Goal: Transaction & Acquisition: Download file/media

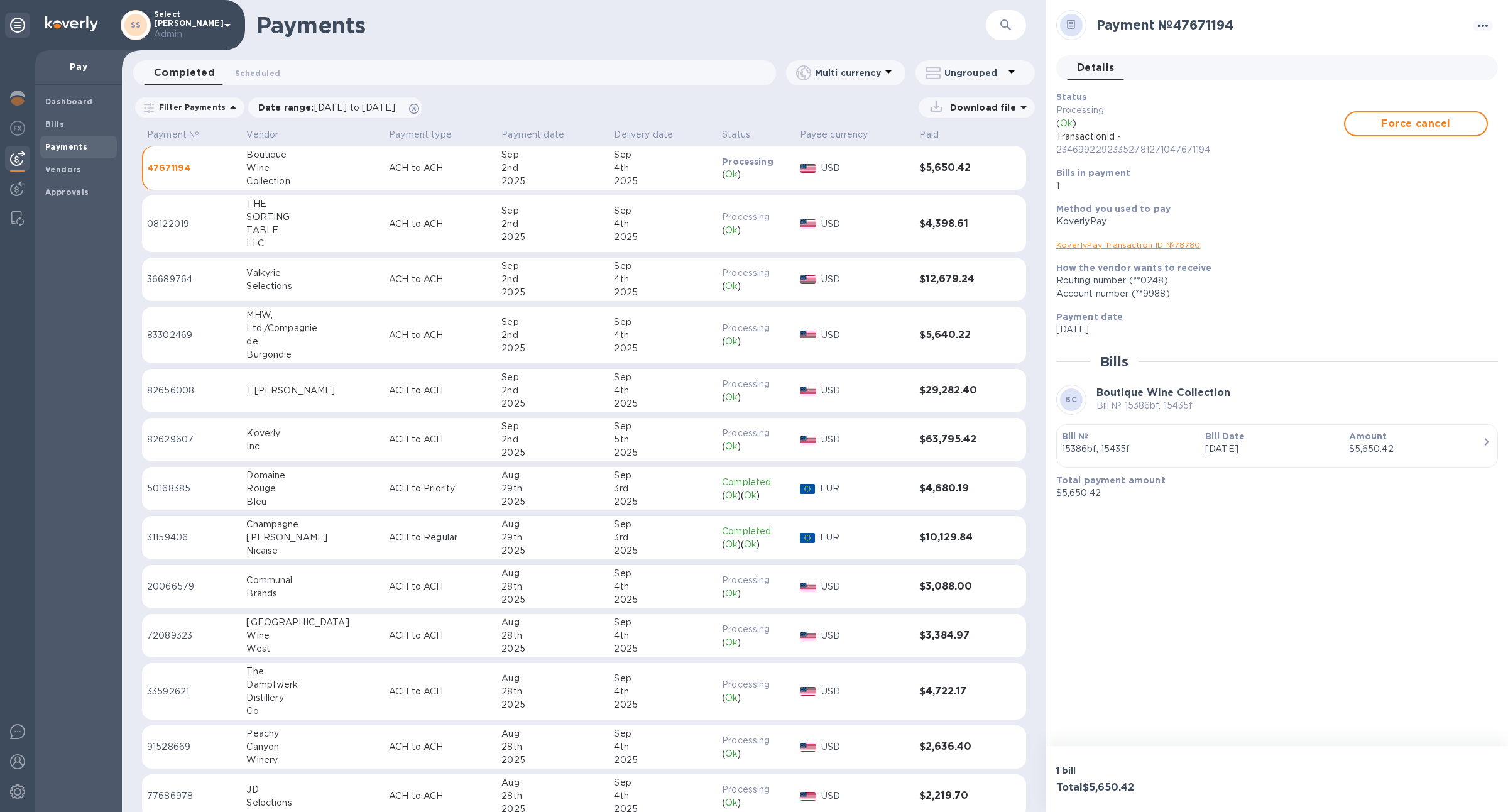
scroll to position [86, 0]
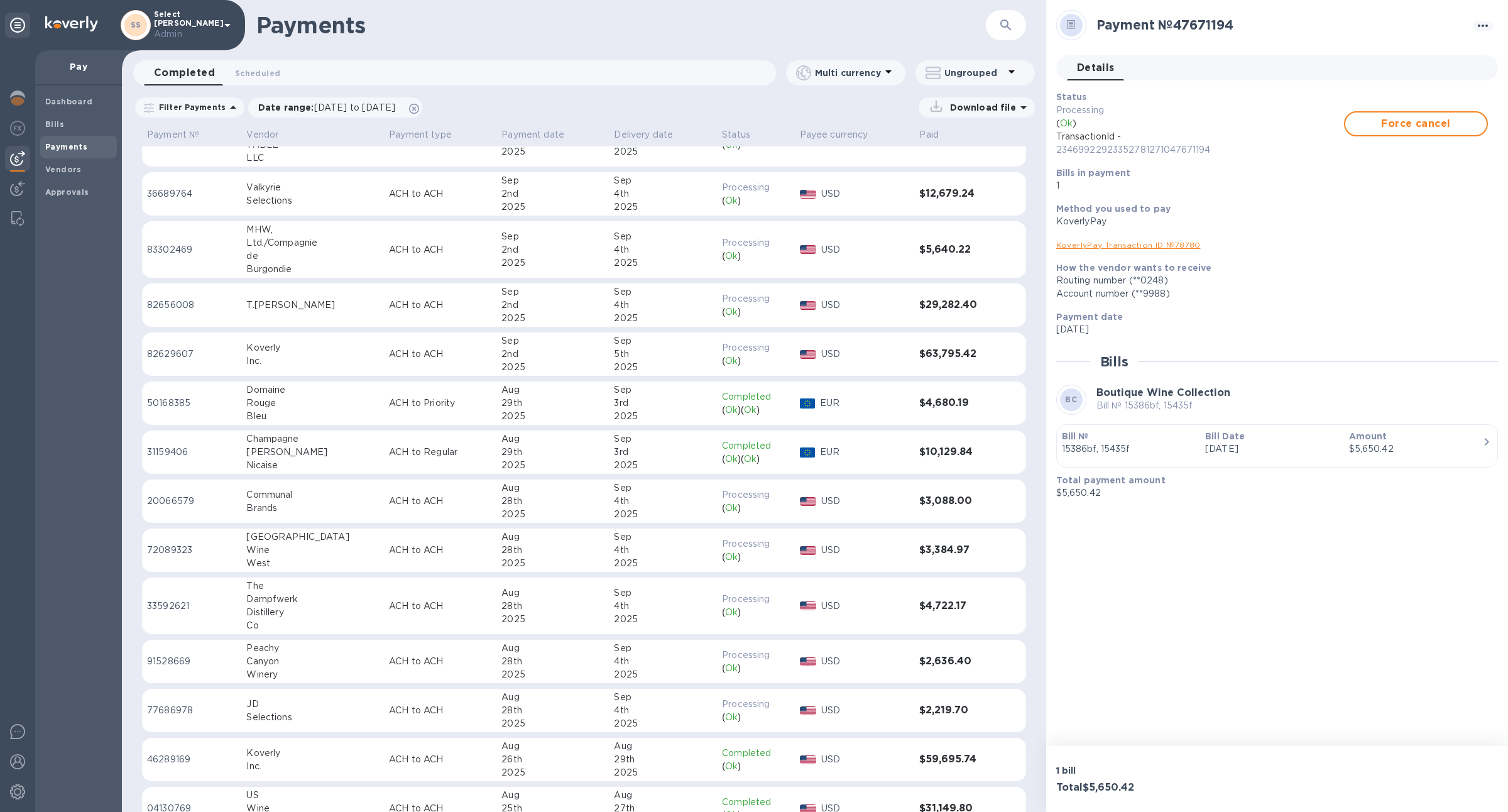
click at [1001, 107] on p "Download file" at bounding box center [980, 107] width 71 height 13
click at [989, 75] on p "Ungrouped" at bounding box center [975, 72] width 60 height 13
click at [873, 105] on div at bounding box center [754, 406] width 1508 height 812
click at [978, 114] on div "Download file" at bounding box center [977, 107] width 116 height 20
click at [976, 107] on p "Download file" at bounding box center [980, 107] width 71 height 13
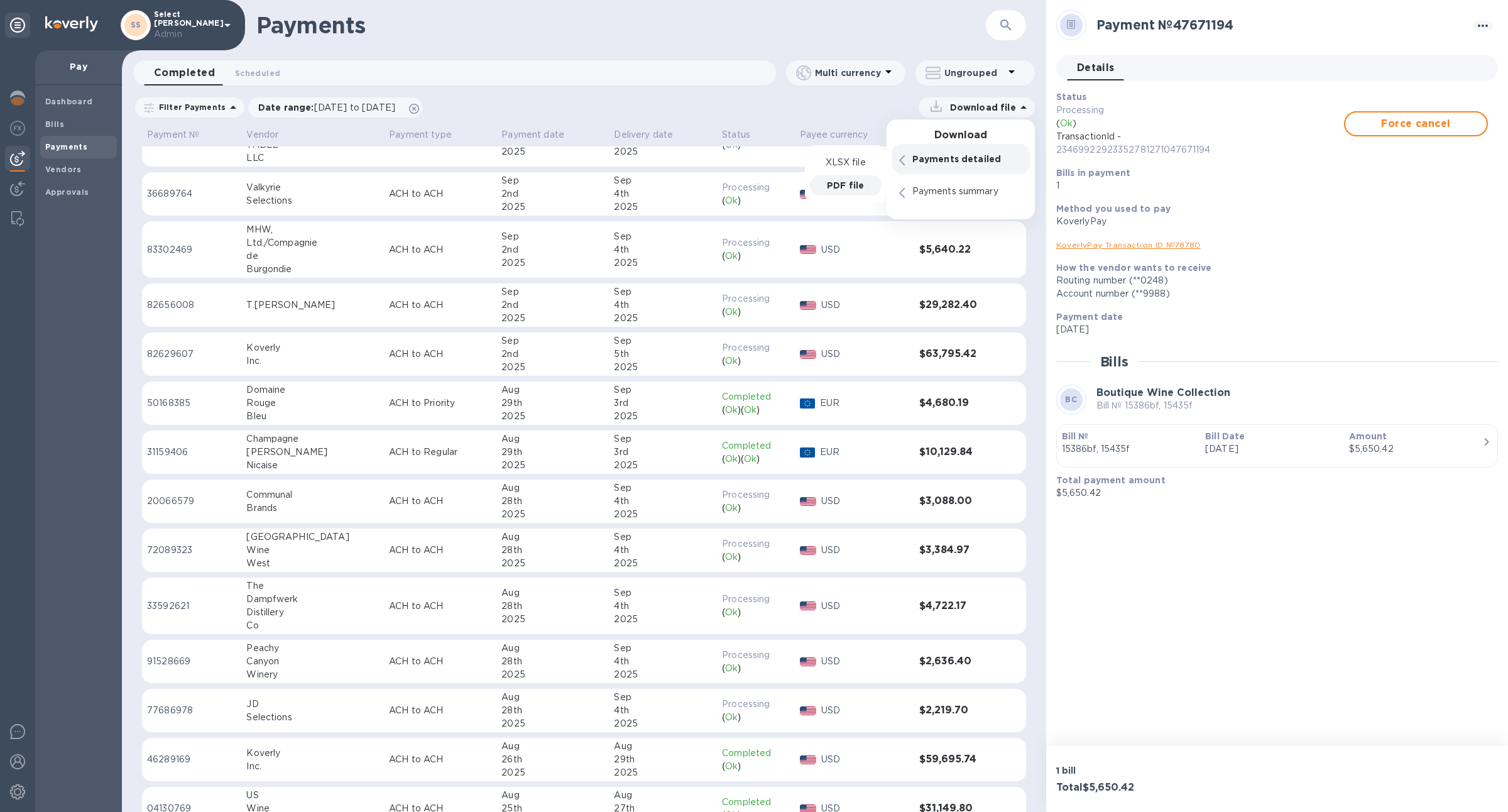
click at [845, 186] on p "PDF file" at bounding box center [846, 185] width 37 height 13
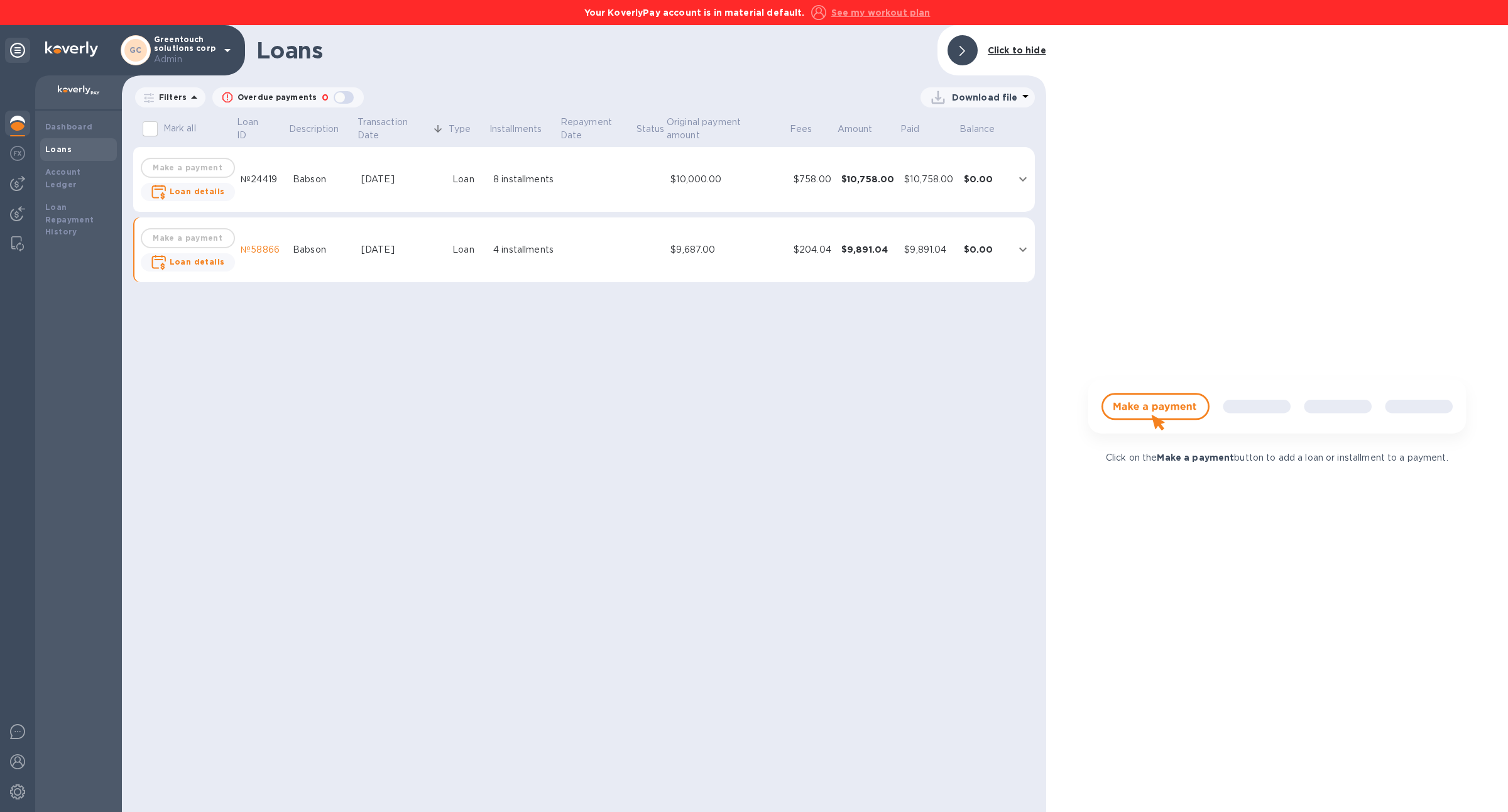
click at [993, 95] on p "Download file" at bounding box center [985, 97] width 66 height 13
click at [968, 162] on li "PDF file" at bounding box center [978, 162] width 86 height 35
click at [969, 92] on p "Download file" at bounding box center [985, 97] width 66 height 13
click at [868, 345] on div at bounding box center [754, 406] width 1508 height 812
click at [1008, 99] on p "Download file" at bounding box center [985, 97] width 66 height 13
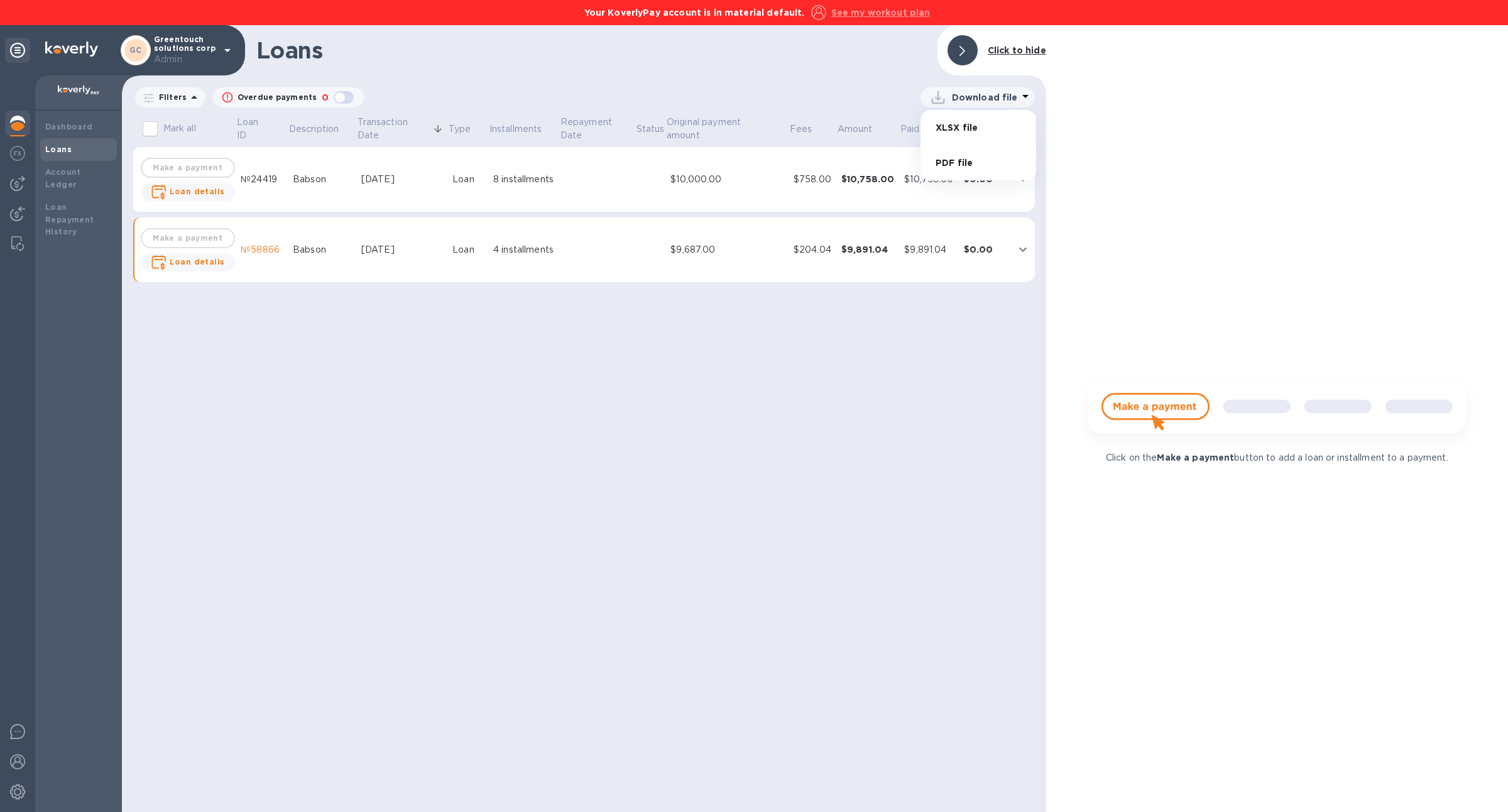
click at [960, 154] on li "PDF file" at bounding box center [978, 162] width 86 height 35
click at [957, 107] on div "Filters Overdue payments 0 Download file" at bounding box center [584, 98] width 902 height 24
click at [957, 103] on p "Download file" at bounding box center [985, 97] width 66 height 13
click at [960, 155] on li "PDF file" at bounding box center [978, 162] width 86 height 35
click at [1292, 48] on div "Click on the Make a payment button to add a loan or installment to a payment." at bounding box center [1277, 419] width 462 height 787
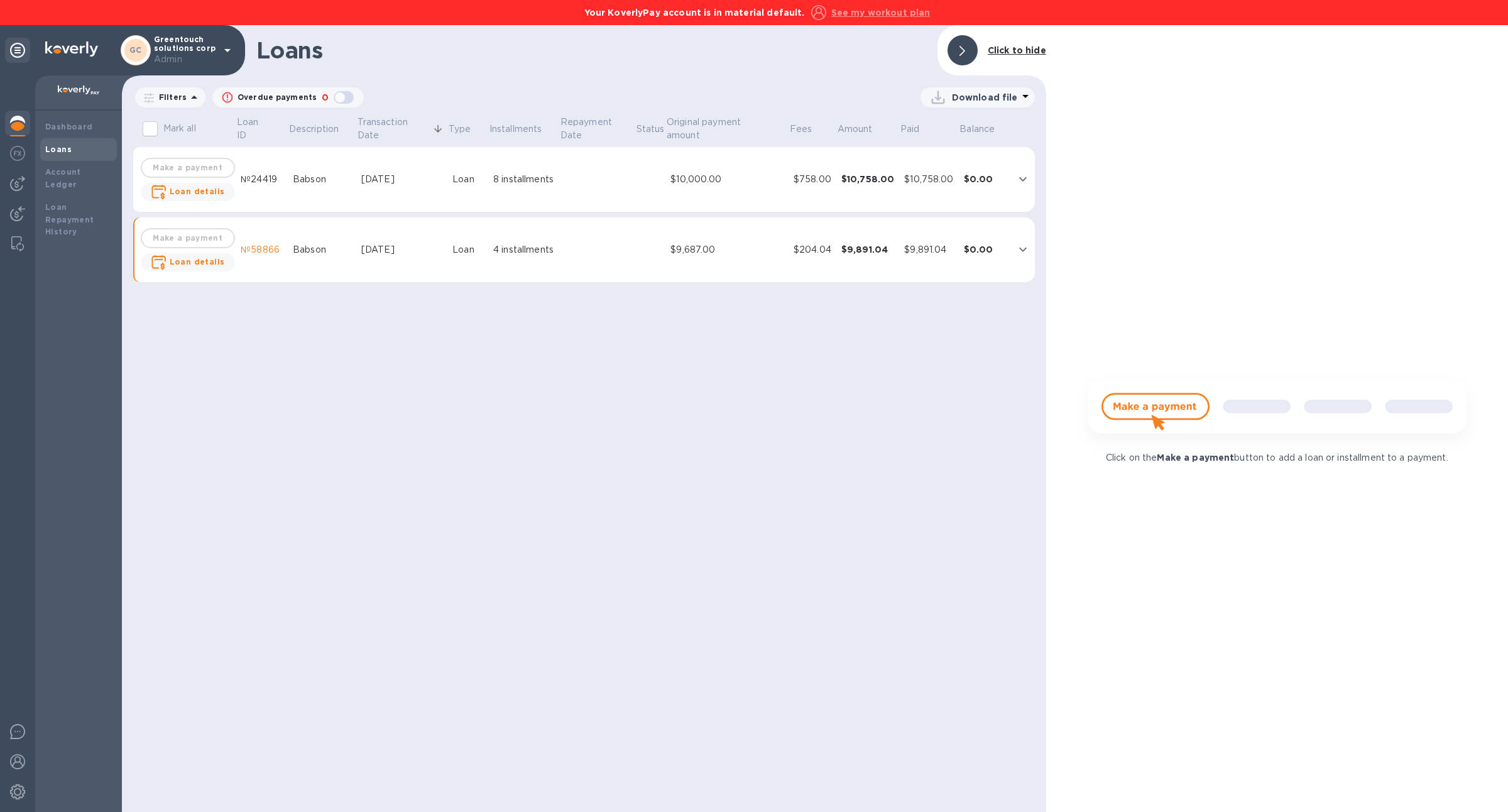
click at [980, 94] on p "Download file" at bounding box center [985, 97] width 66 height 13
click at [964, 139] on li "XLSX file" at bounding box center [978, 127] width 86 height 35
click at [984, 95] on p "Download file" at bounding box center [985, 97] width 66 height 13
click at [984, 123] on li "XLSX file" at bounding box center [978, 127] width 86 height 35
click at [956, 95] on p "Download file" at bounding box center [985, 97] width 66 height 13
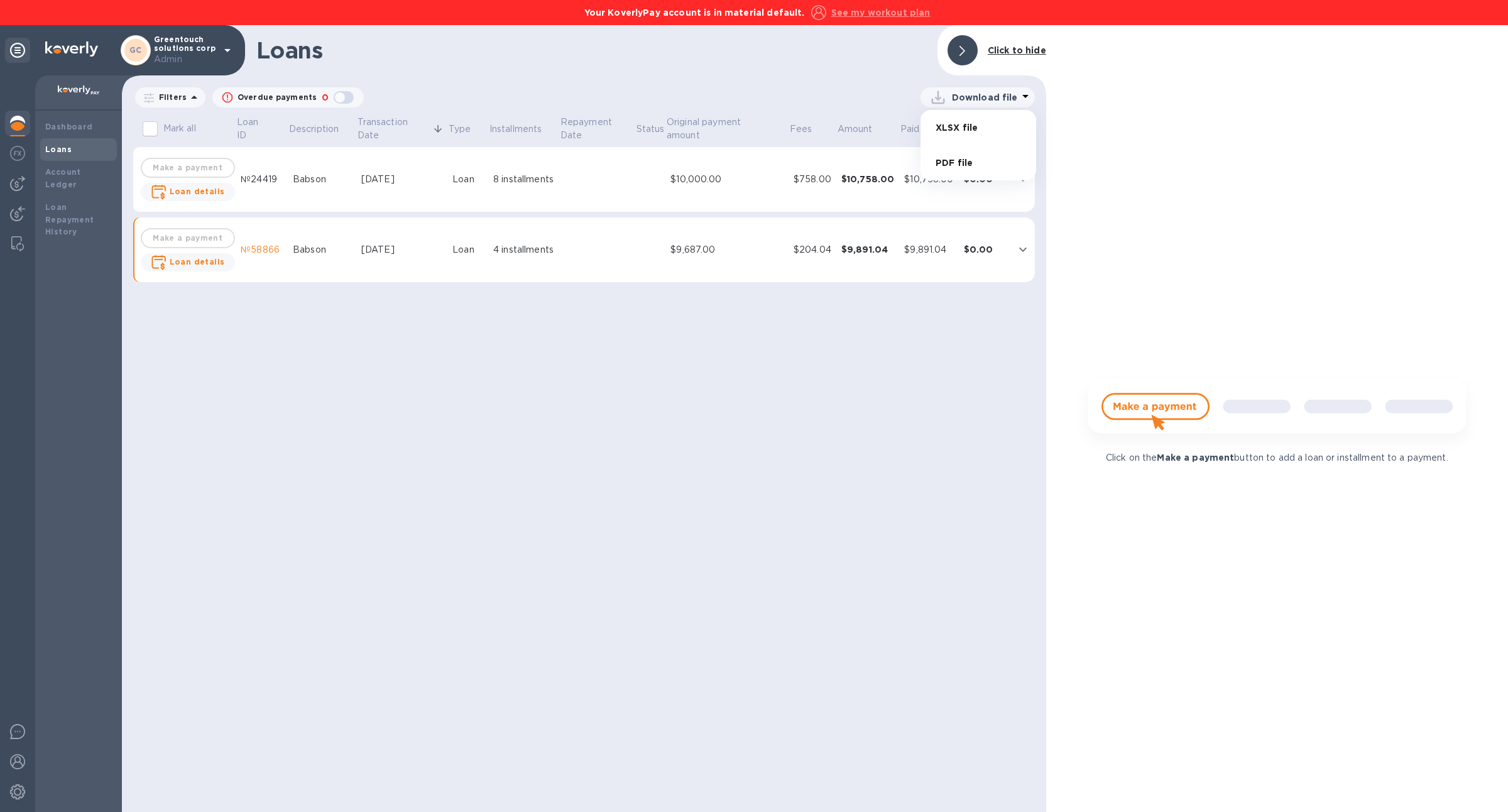
click at [956, 136] on li "XLSX file" at bounding box center [978, 127] width 86 height 35
